Goal: Transaction & Acquisition: Purchase product/service

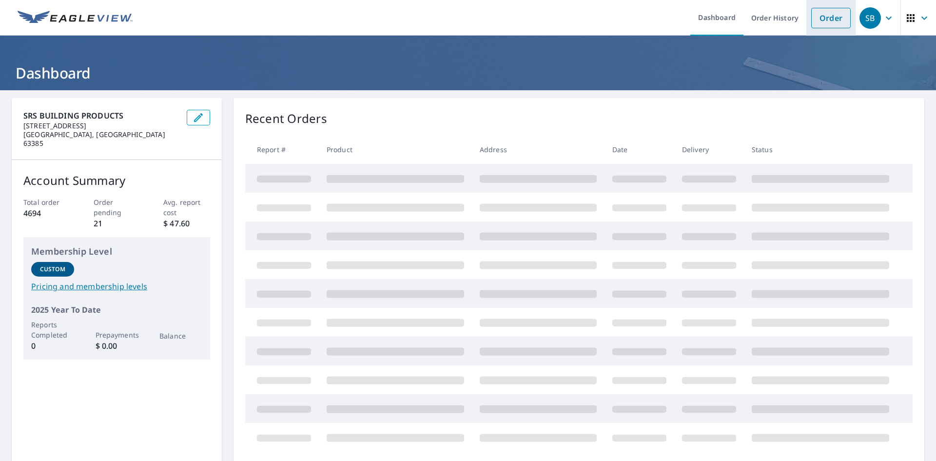
click at [824, 13] on link "Order" at bounding box center [830, 18] width 39 height 20
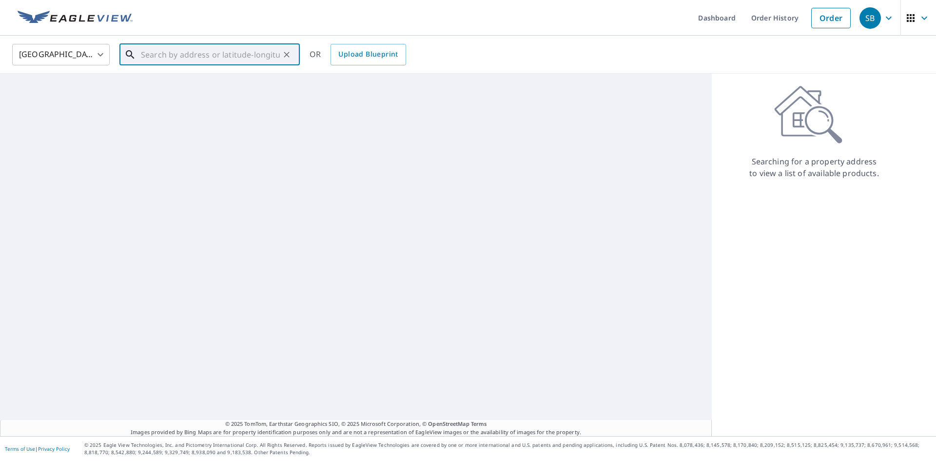
click at [204, 58] on input "text" at bounding box center [210, 54] width 139 height 27
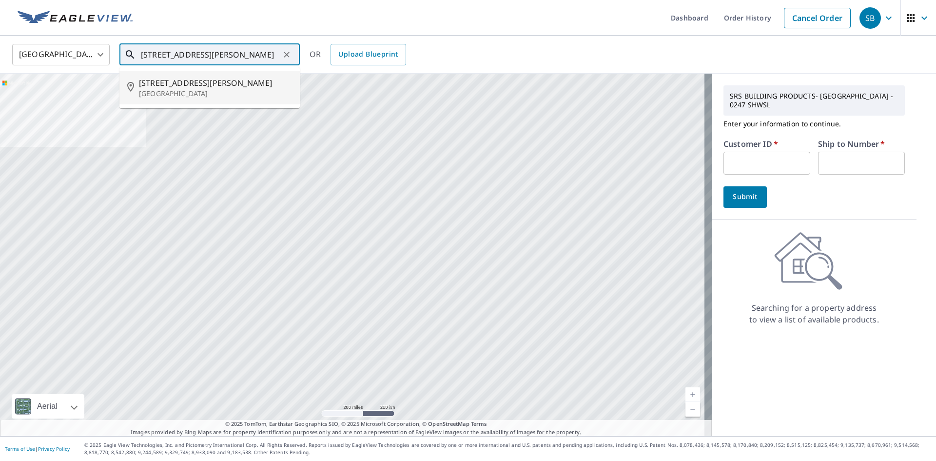
click at [202, 75] on li "[STREET_ADDRESS][PERSON_NAME]" at bounding box center [209, 87] width 180 height 33
type input "[STREET_ADDRESS][PERSON_NAME]"
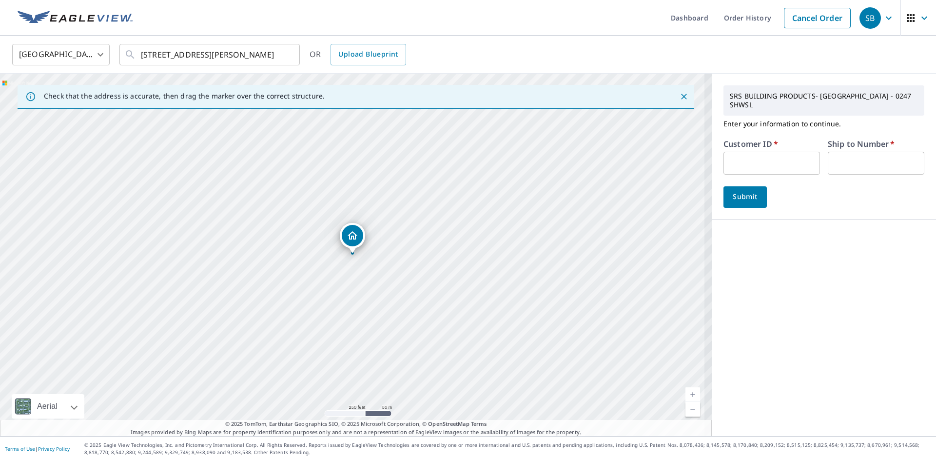
click at [763, 152] on input "text" at bounding box center [772, 163] width 97 height 23
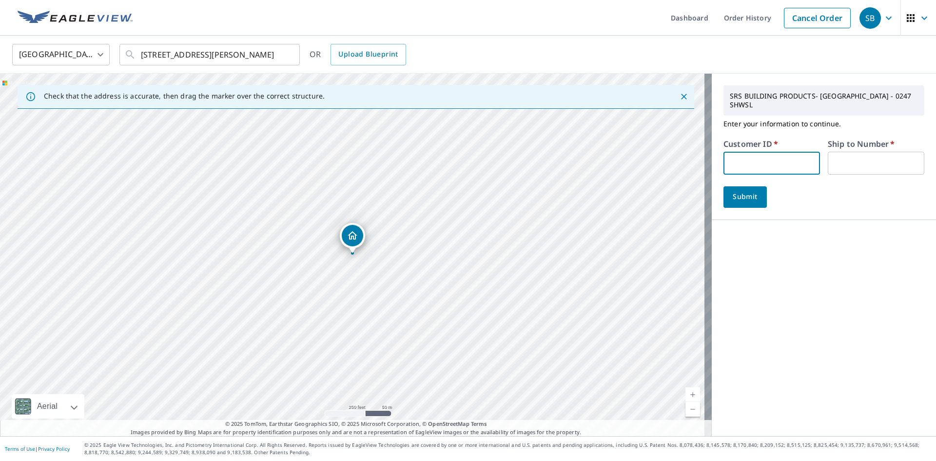
type input "BAD050"
click at [873, 141] on div "Ship to Number   * ​" at bounding box center [876, 157] width 97 height 35
click at [874, 152] on input "text" at bounding box center [876, 163] width 97 height 23
type input "1"
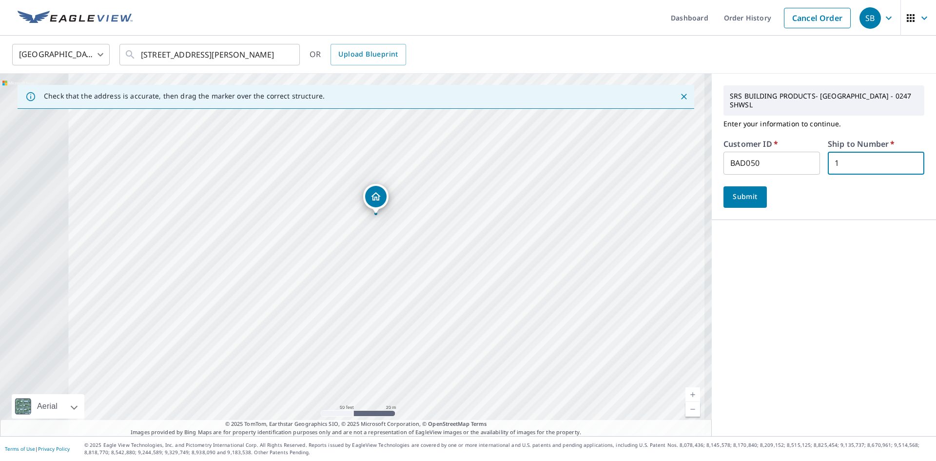
drag, startPoint x: 335, startPoint y: 259, endPoint x: 556, endPoint y: 269, distance: 220.6
click at [556, 269] on div "[STREET_ADDRESS][PERSON_NAME]" at bounding box center [356, 255] width 712 height 362
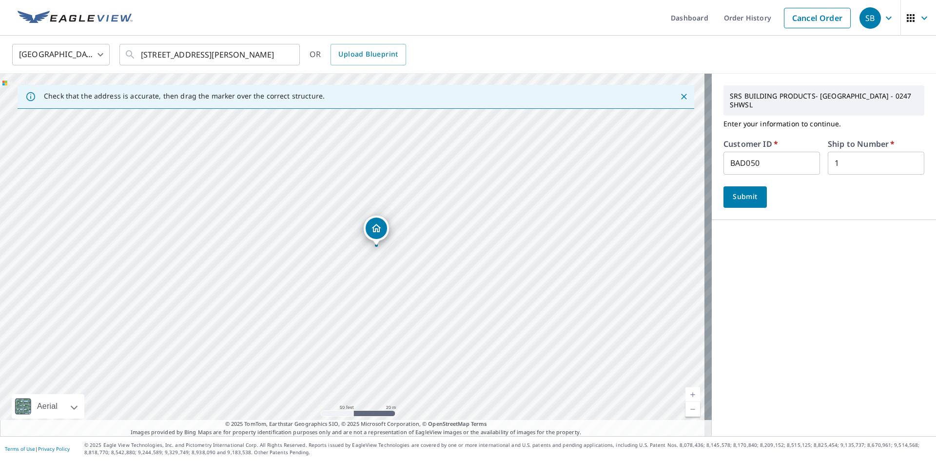
drag, startPoint x: 377, startPoint y: 200, endPoint x: 377, endPoint y: 232, distance: 31.7
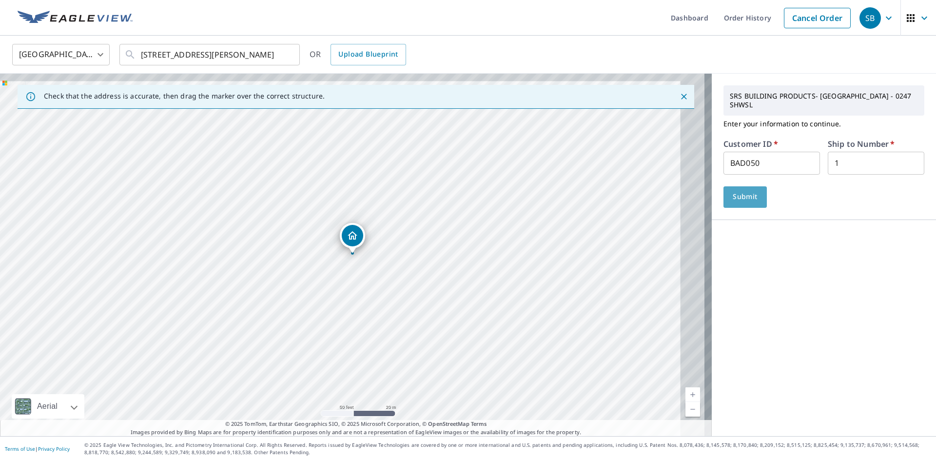
click at [740, 191] on span "Submit" at bounding box center [745, 197] width 28 height 12
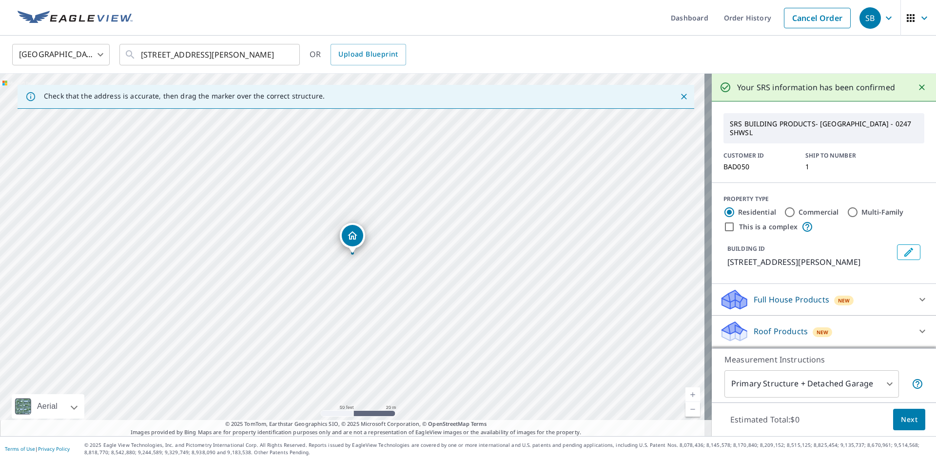
click at [787, 208] on input "Commercial" at bounding box center [790, 212] width 12 height 12
radio input "true"
type input "4"
click at [739, 222] on label "This is a complex" at bounding box center [768, 227] width 59 height 10
click at [733, 221] on input "This is a complex" at bounding box center [730, 227] width 12 height 12
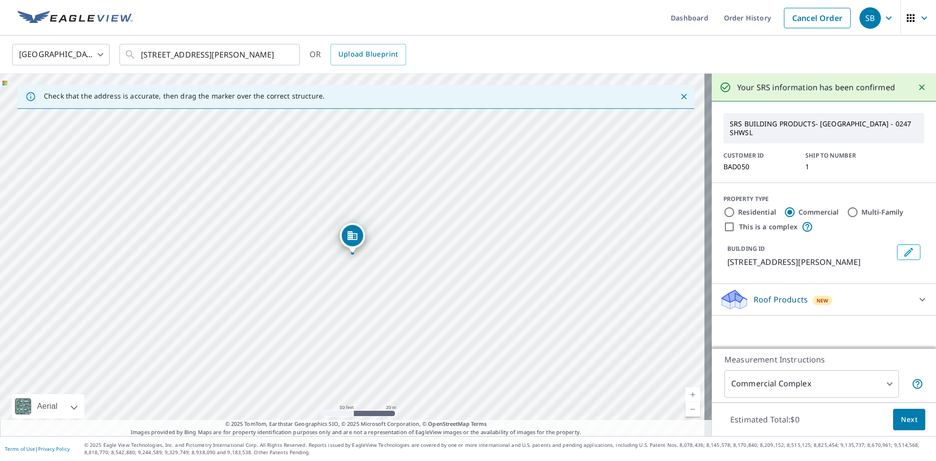
checkbox input "true"
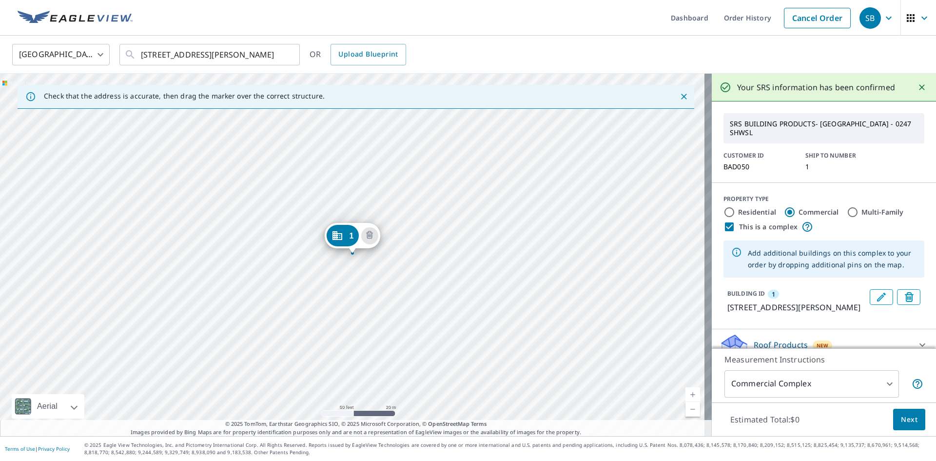
scroll to position [24, 0]
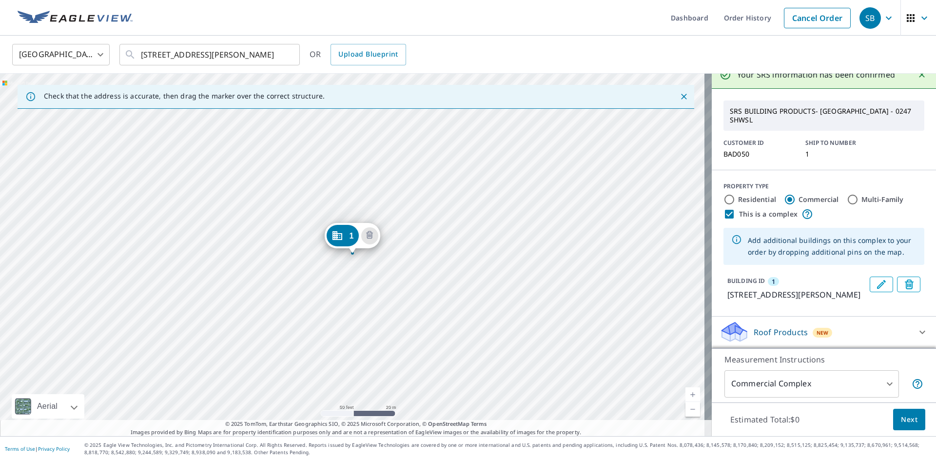
click at [906, 418] on span "Next" at bounding box center [909, 419] width 17 height 12
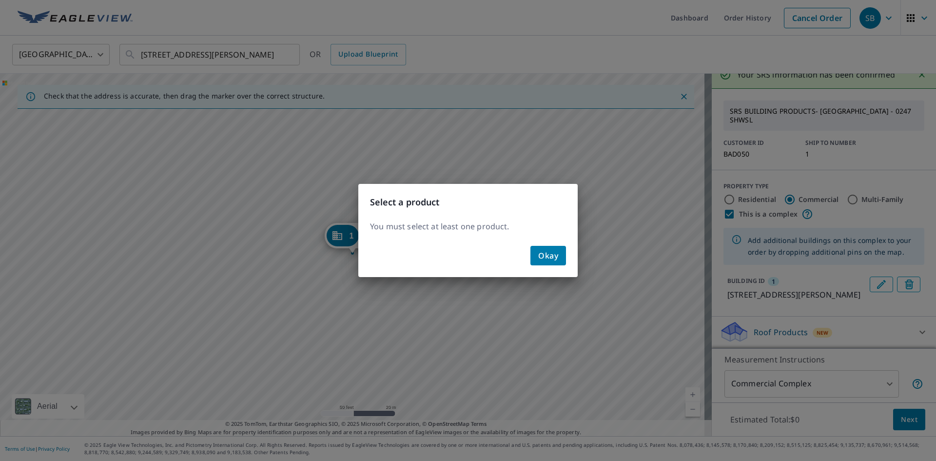
click at [560, 269] on div "Okay" at bounding box center [467, 259] width 219 height 35
click at [557, 259] on span "Okay" at bounding box center [548, 256] width 20 height 14
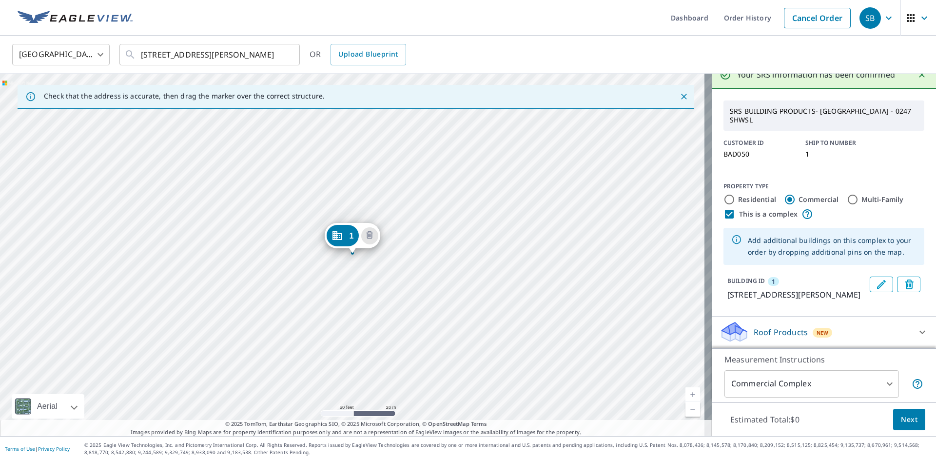
click at [880, 337] on div "Roof Products New" at bounding box center [815, 331] width 191 height 23
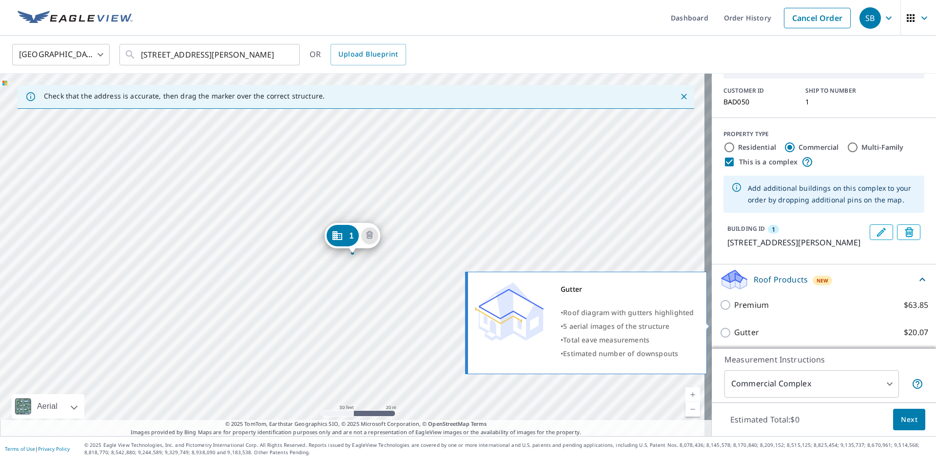
scroll to position [107, 0]
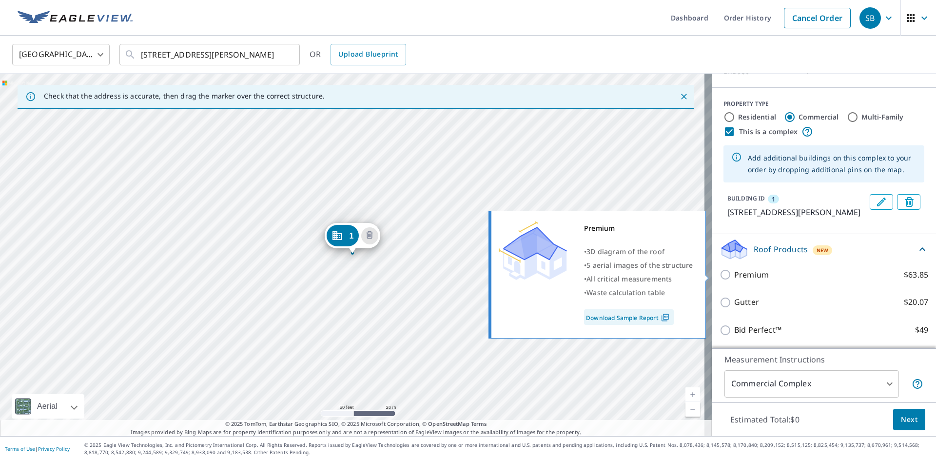
click at [766, 272] on label "Premium $63.85" at bounding box center [831, 275] width 194 height 12
click at [734, 272] on input "Premium $63.85" at bounding box center [727, 275] width 15 height 12
checkbox input "true"
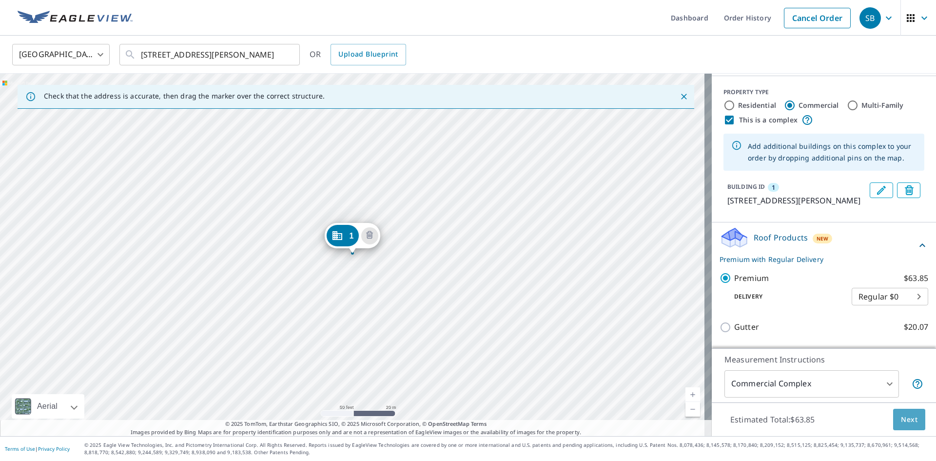
click at [910, 413] on span "Next" at bounding box center [909, 419] width 17 height 12
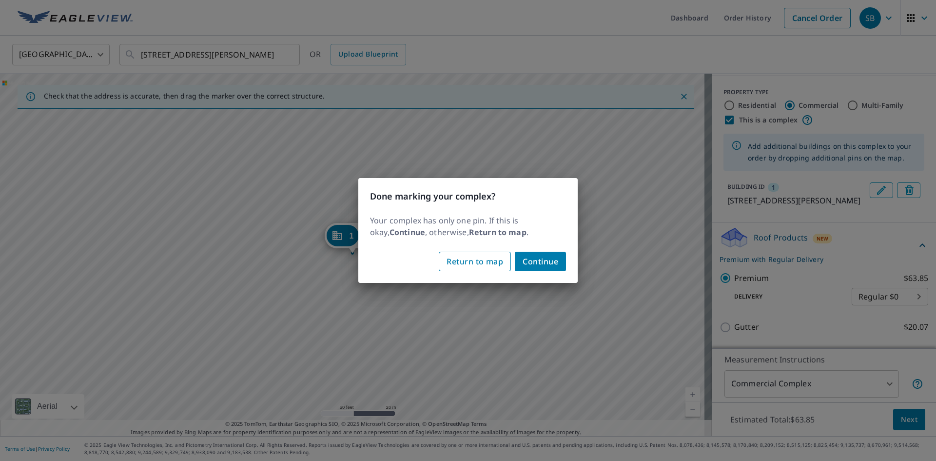
click at [476, 266] on span "Return to map" at bounding box center [475, 262] width 57 height 14
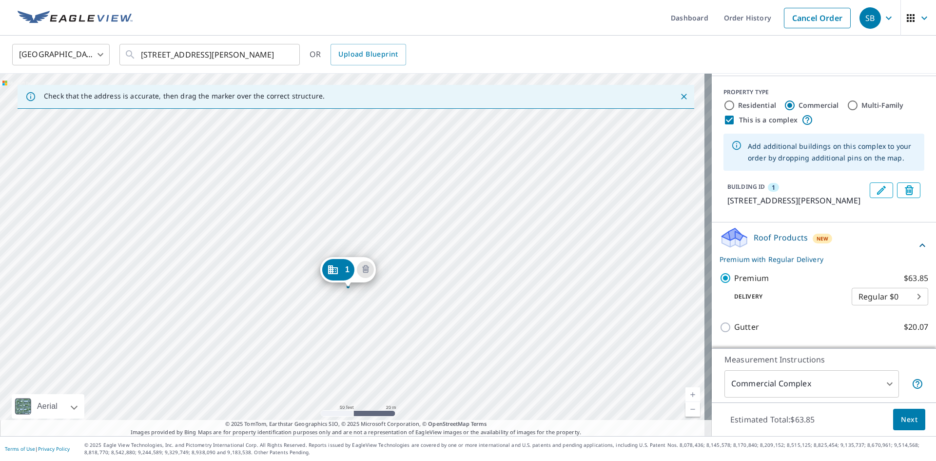
drag, startPoint x: 345, startPoint y: 243, endPoint x: 341, endPoint y: 277, distance: 33.9
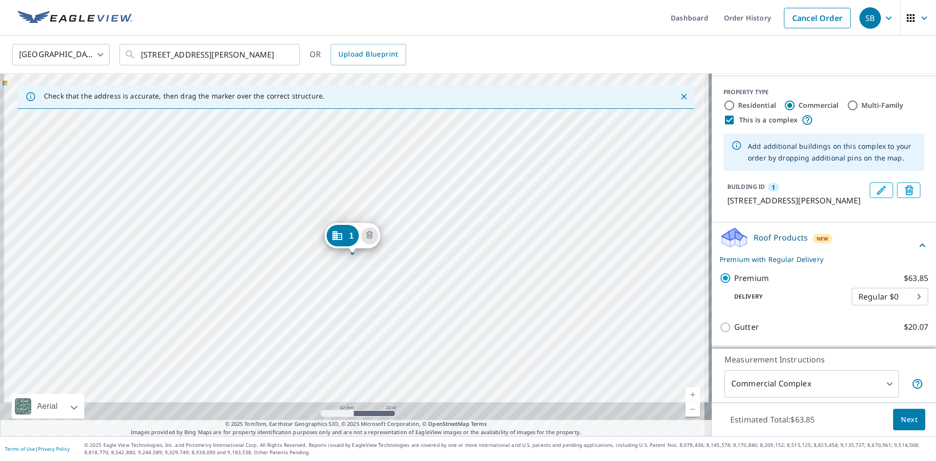
click at [371, 176] on div "1 [STREET_ADDRESS][PERSON_NAME]" at bounding box center [356, 255] width 712 height 362
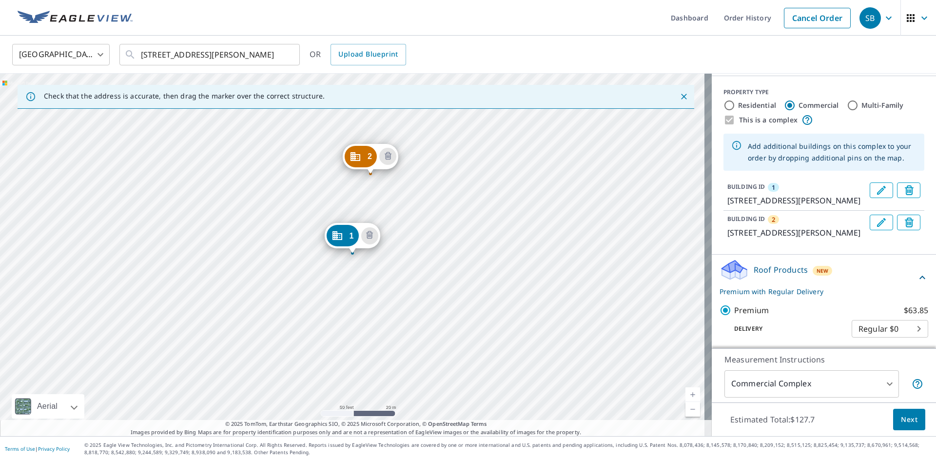
click at [901, 422] on span "Next" at bounding box center [909, 419] width 17 height 12
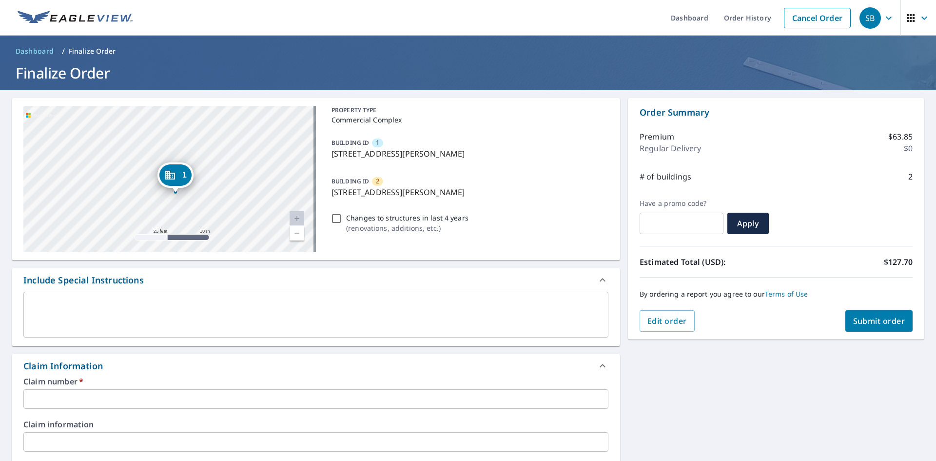
drag, startPoint x: 292, startPoint y: 127, endPoint x: 155, endPoint y: 271, distance: 199.0
click at [155, 271] on div "2 [STREET_ADDRESS][PERSON_NAME] 1 [STREET_ADDRESS][PERSON_NAME] [GEOGRAPHIC_DAT…" at bounding box center [316, 448] width 608 height 700
click at [201, 188] on div "2 [STREET_ADDRESS][PERSON_NAME] 1 [STREET_ADDRESS][PERSON_NAME]" at bounding box center [169, 179] width 293 height 146
drag, startPoint x: 238, startPoint y: 133, endPoint x: 210, endPoint y: 223, distance: 94.5
click at [210, 223] on div "2 [STREET_ADDRESS][PERSON_NAME] 1 [STREET_ADDRESS][PERSON_NAME]" at bounding box center [169, 179] width 293 height 146
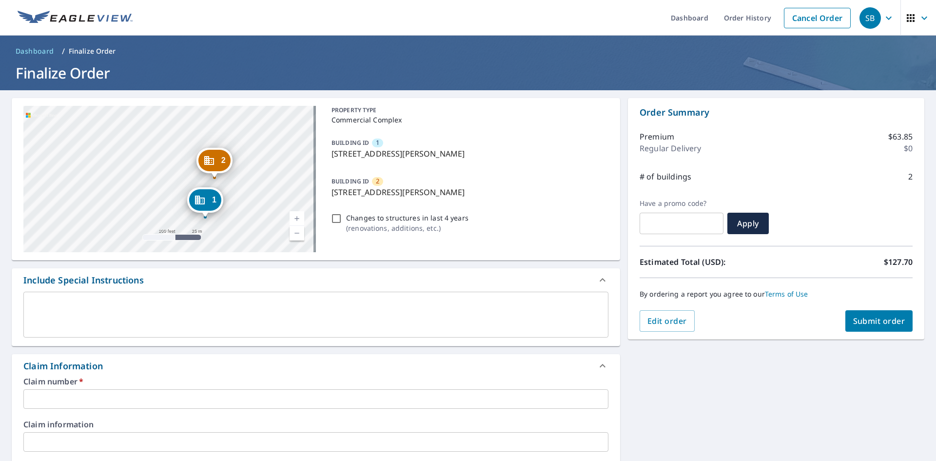
drag, startPoint x: 328, startPoint y: 154, endPoint x: 518, endPoint y: 161, distance: 190.8
click at [518, 161] on div "BUILDING ID 1 [STREET_ADDRESS][PERSON_NAME]" at bounding box center [468, 148] width 281 height 31
checkbox input "true"
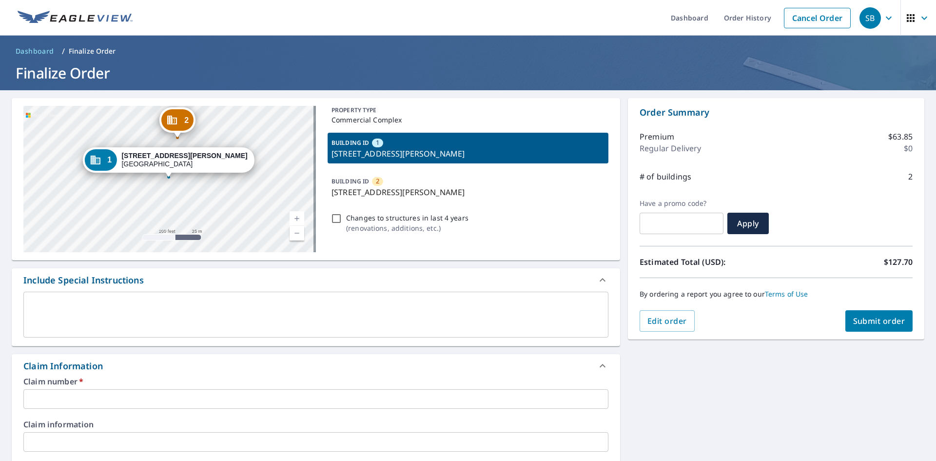
copy p "[STREET_ADDRESS][PERSON_NAME]"
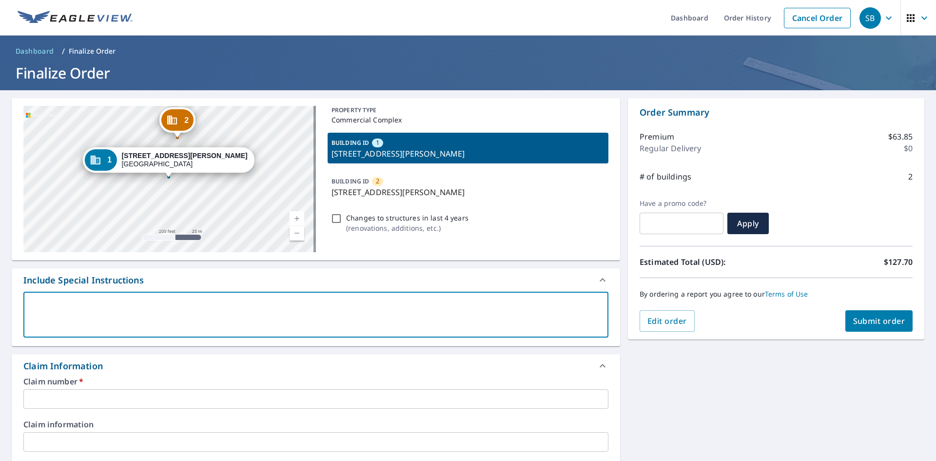
click at [136, 307] on textarea at bounding box center [315, 315] width 571 height 28
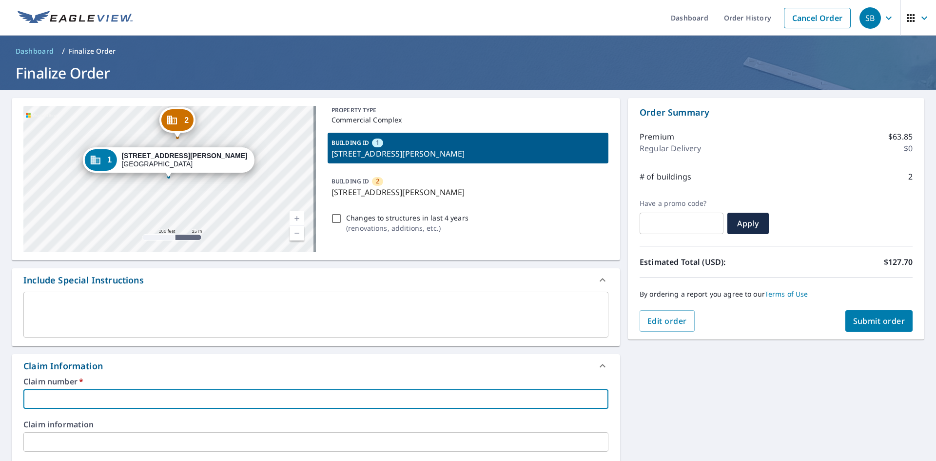
click at [74, 393] on input "text" at bounding box center [315, 399] width 585 height 20
paste input "[STREET_ADDRESS][PERSON_NAME]"
type input "[STREET_ADDRESS][PERSON_NAME]"
checkbox input "true"
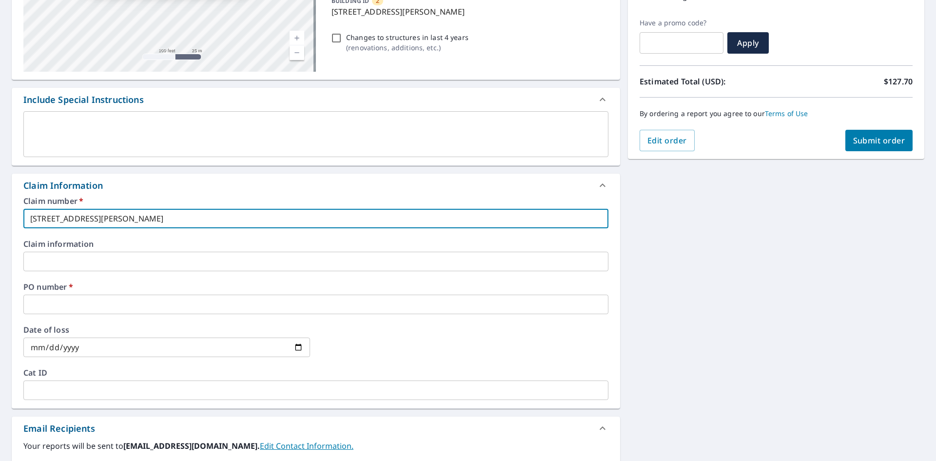
scroll to position [195, 0]
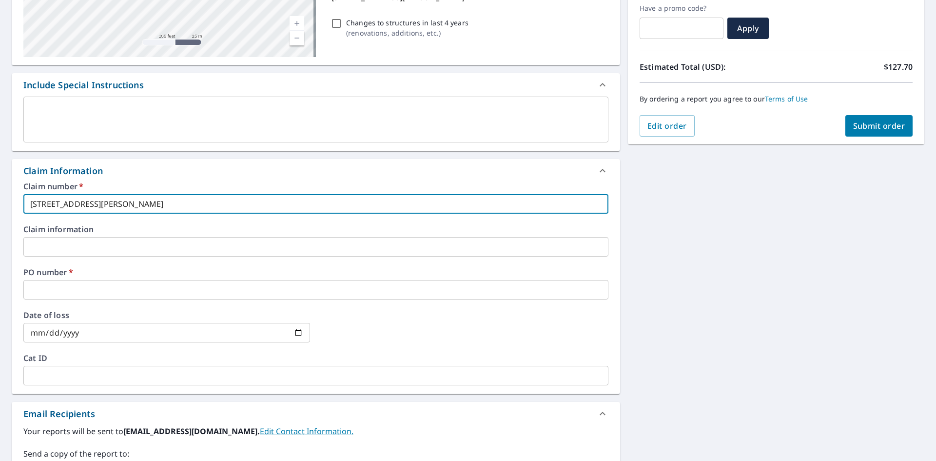
type input "[STREET_ADDRESS][PERSON_NAME]"
click at [72, 292] on input "text" at bounding box center [315, 290] width 585 height 20
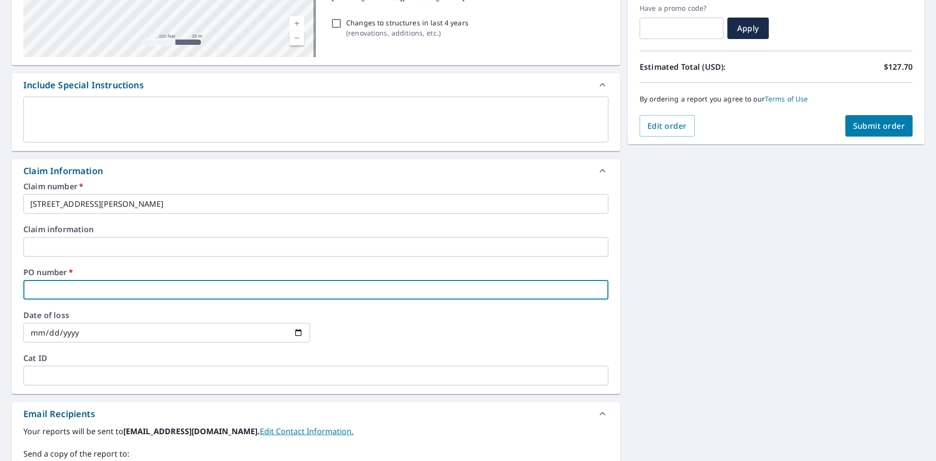
paste input "[STREET_ADDRESS][PERSON_NAME]"
type input "[STREET_ADDRESS][PERSON_NAME]"
checkbox input "true"
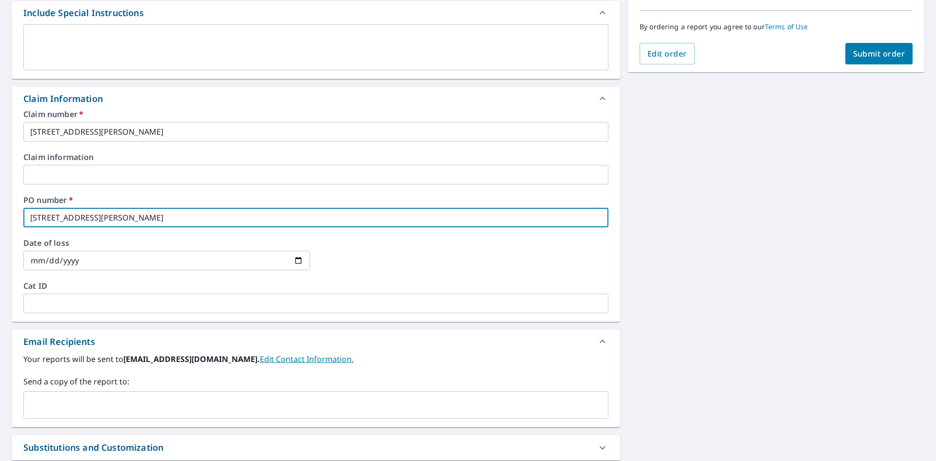
scroll to position [341, 0]
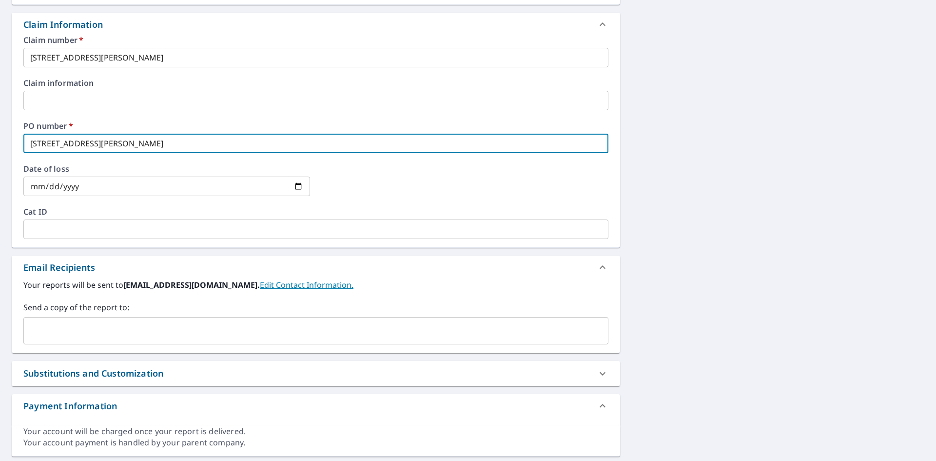
click at [97, 340] on div "​" at bounding box center [315, 330] width 585 height 27
type input "[STREET_ADDRESS][PERSON_NAME]"
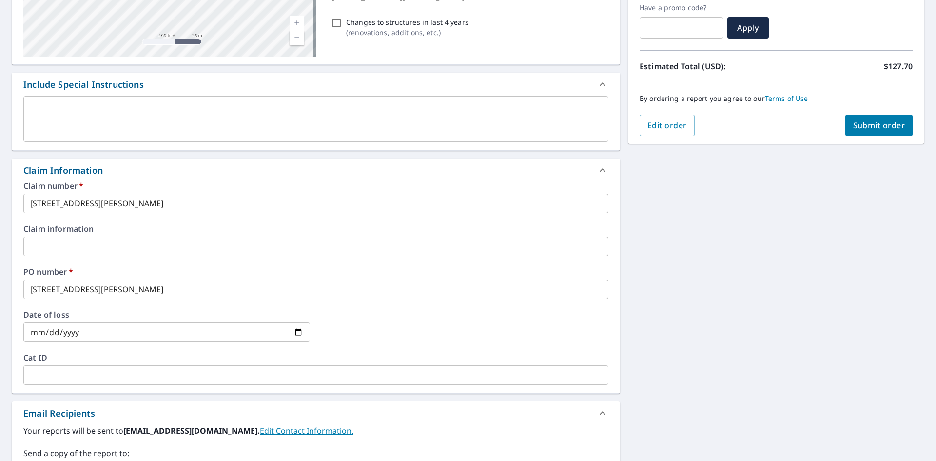
scroll to position [49, 0]
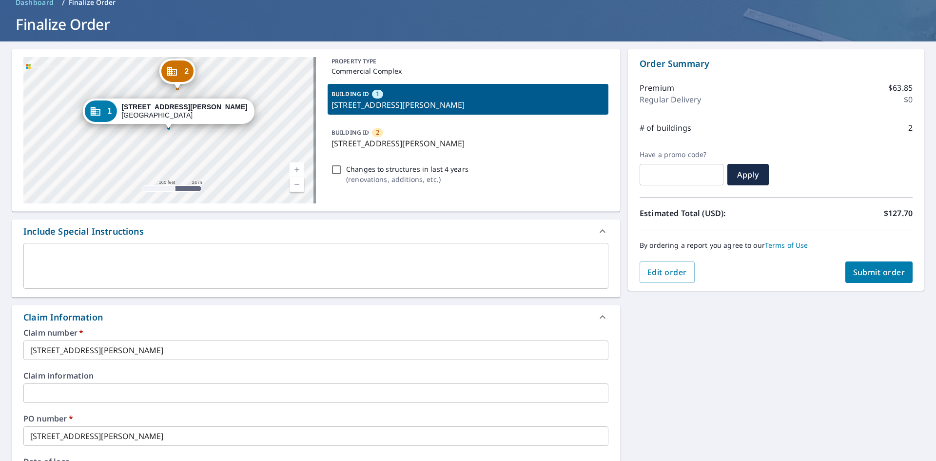
type input "[PERSON_NAME][EMAIL_ADDRESS][DOMAIN_NAME]"
click at [883, 275] on span "Submit order" at bounding box center [879, 272] width 52 height 11
checkbox input "true"
